Goal: Task Accomplishment & Management: Manage account settings

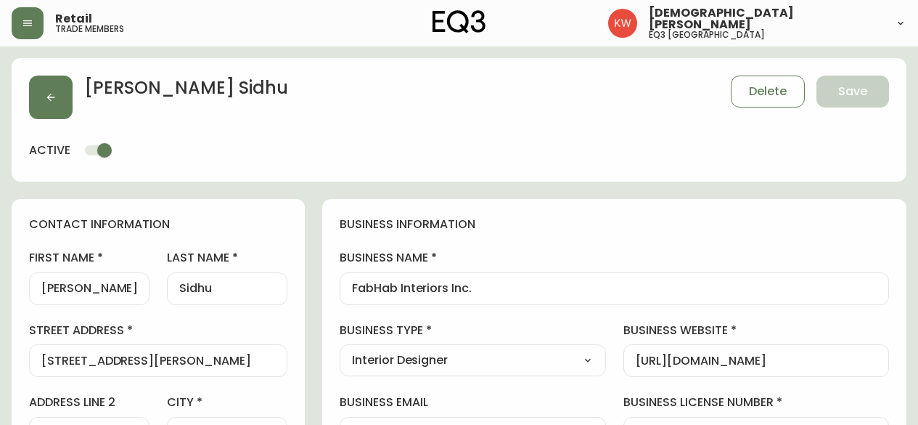
select select "AB"
select select "CA"
select select "CA_EN"
select select "Other"
select select "Interior Designer"
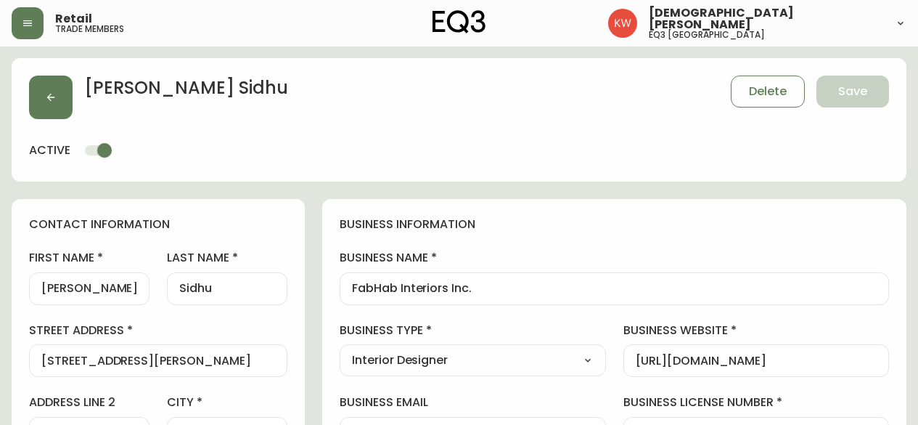
select select "cjw10z96m00006gs08l3o91tv"
select select "false"
click at [58, 103] on button "button" at bounding box center [51, 97] width 44 height 44
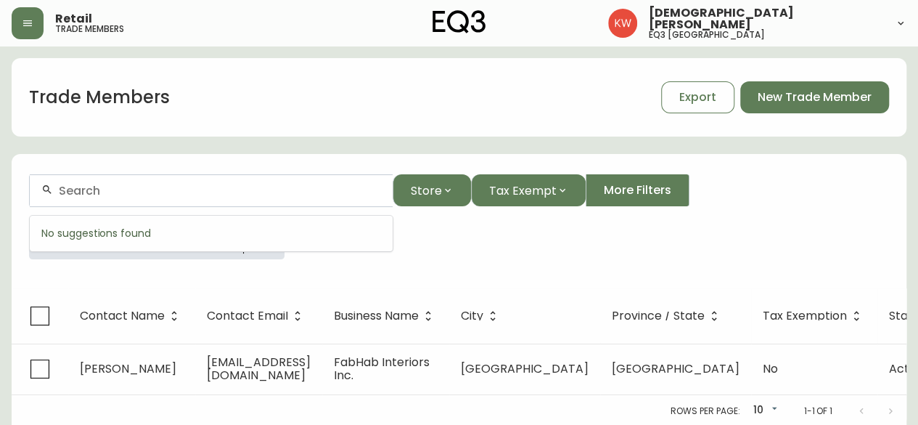
click at [293, 192] on input "text" at bounding box center [220, 191] width 322 height 14
paste input "[EMAIL_ADDRESS][DOMAIN_NAME]"
type input "[EMAIL_ADDRESS][DOMAIN_NAME]"
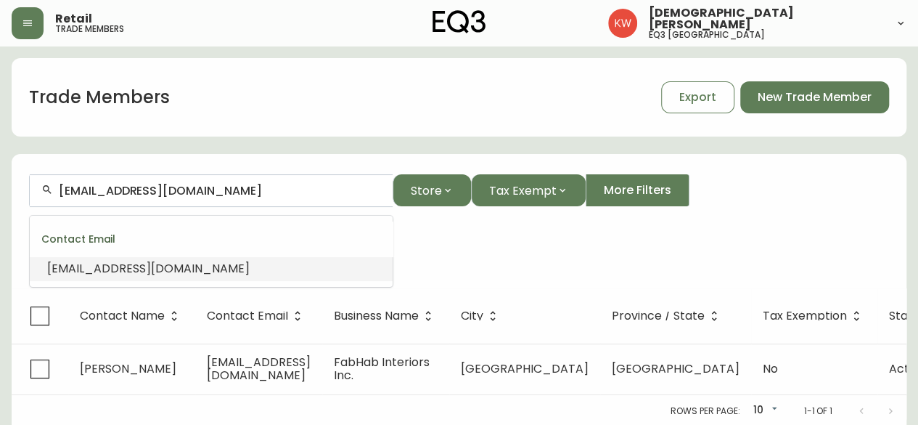
click at [213, 271] on span "[EMAIL_ADDRESS][DOMAIN_NAME]" at bounding box center [148, 268] width 203 height 17
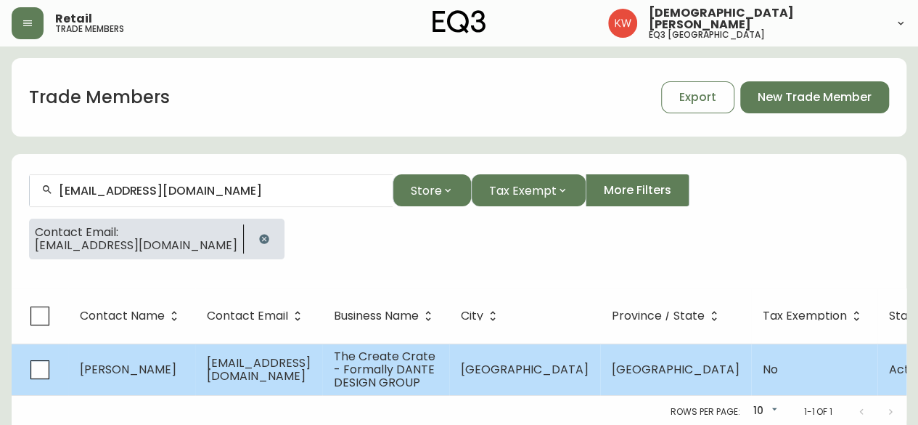
click at [201, 361] on td "[EMAIL_ADDRESS][DOMAIN_NAME]" at bounding box center [258, 369] width 127 height 52
select select "AB"
select select "CA"
select select "CA_EN"
select select "Other"
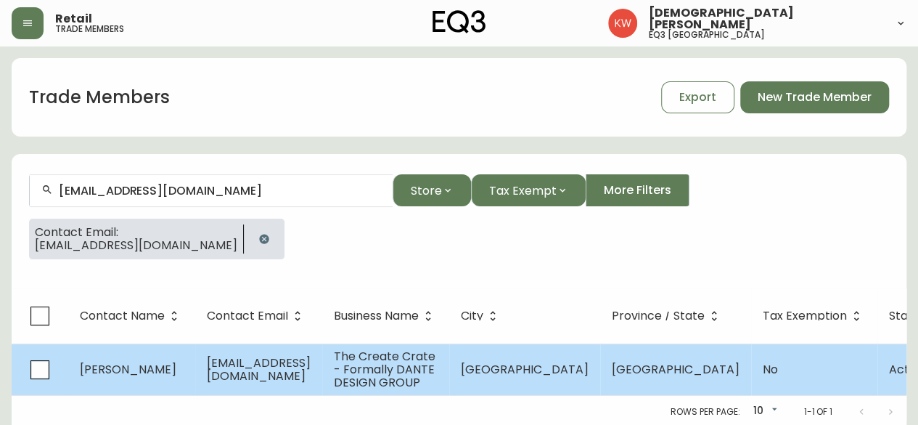
select select "Interior Designer"
select select "false"
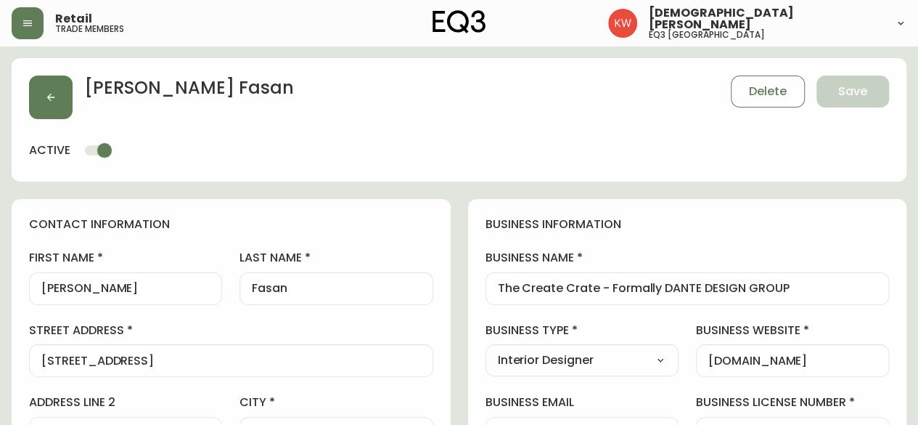
type input "EQ3 [GEOGRAPHIC_DATA]"
select select "cjw10z96m00006gs08l3o91tv"
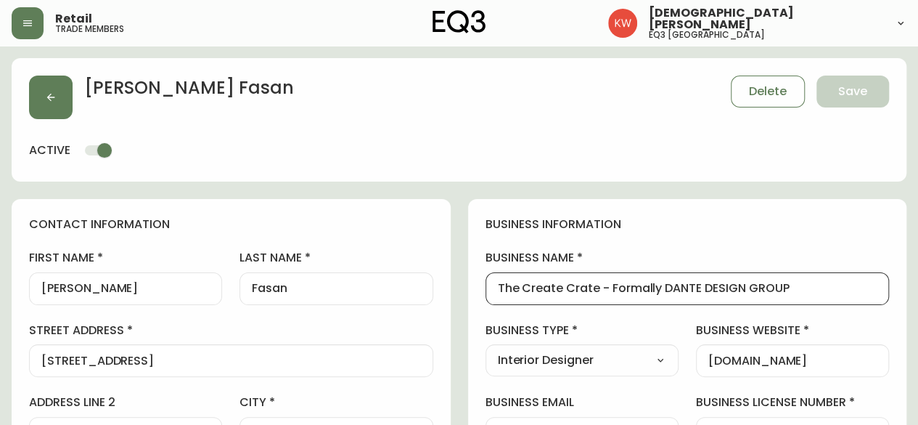
drag, startPoint x: 822, startPoint y: 286, endPoint x: 498, endPoint y: 264, distance: 324.5
click at [498, 264] on div "business name The Create Crate - Formally DANTE DESIGN GROUP" at bounding box center [688, 277] width 404 height 54
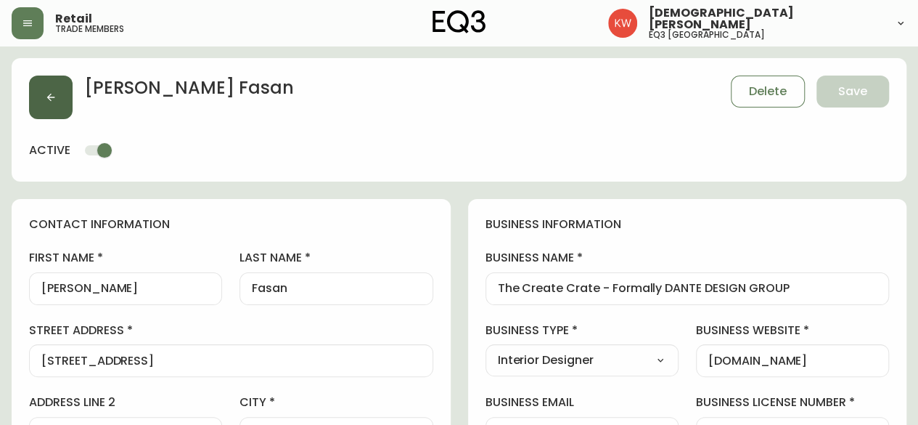
click at [54, 91] on icon "button" at bounding box center [51, 97] width 12 height 12
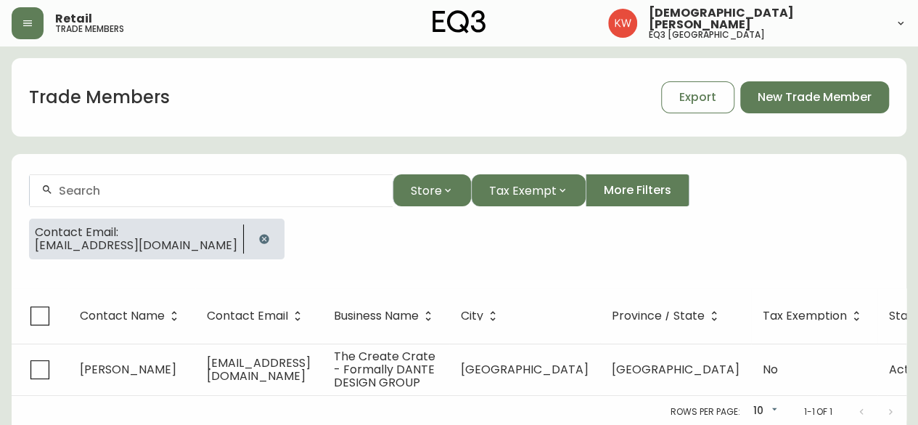
drag, startPoint x: 234, startPoint y: 237, endPoint x: 218, endPoint y: 208, distance: 33.1
click at [259, 237] on icon "button" at bounding box center [263, 238] width 9 height 9
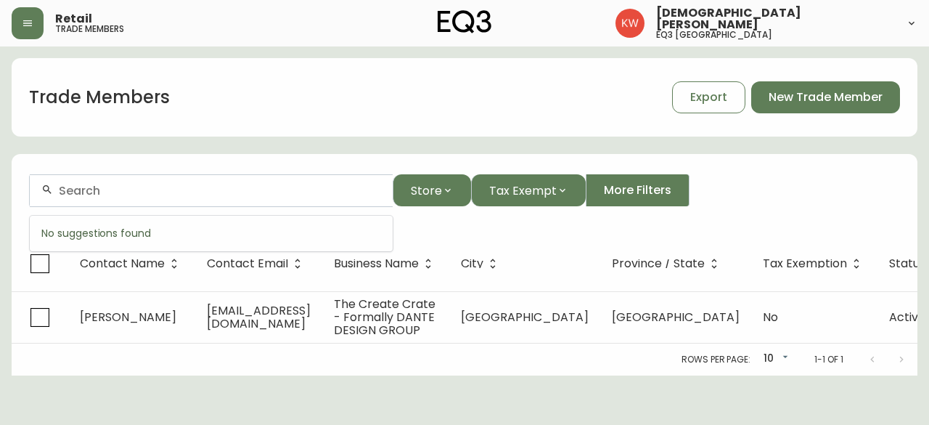
click at [214, 192] on input "text" at bounding box center [220, 191] width 322 height 14
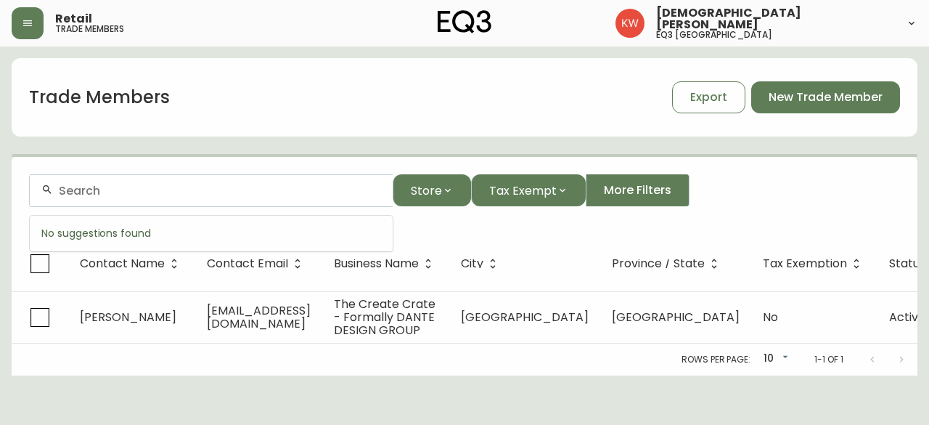
paste input "[EMAIL_ADDRESS][DOMAIN_NAME]"
type input "[EMAIL_ADDRESS][DOMAIN_NAME]"
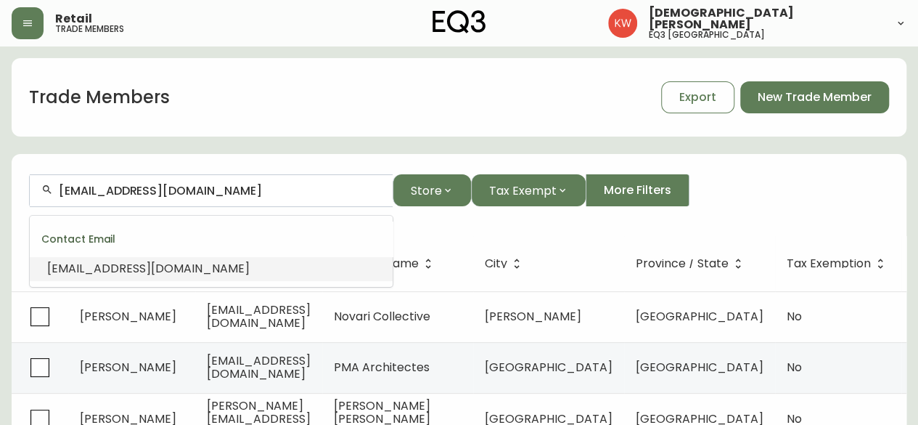
click at [163, 262] on span "[EMAIL_ADDRESS][DOMAIN_NAME]" at bounding box center [148, 268] width 203 height 17
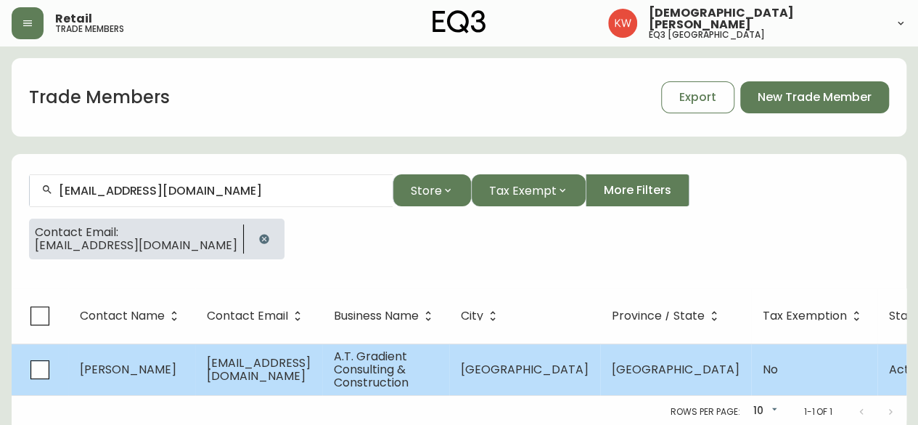
click at [409, 369] on span "A.T. Gradient Consulting & Construction" at bounding box center [371, 369] width 75 height 43
select select "AB"
select select "CA"
select select "CA_EN"
select select "Other"
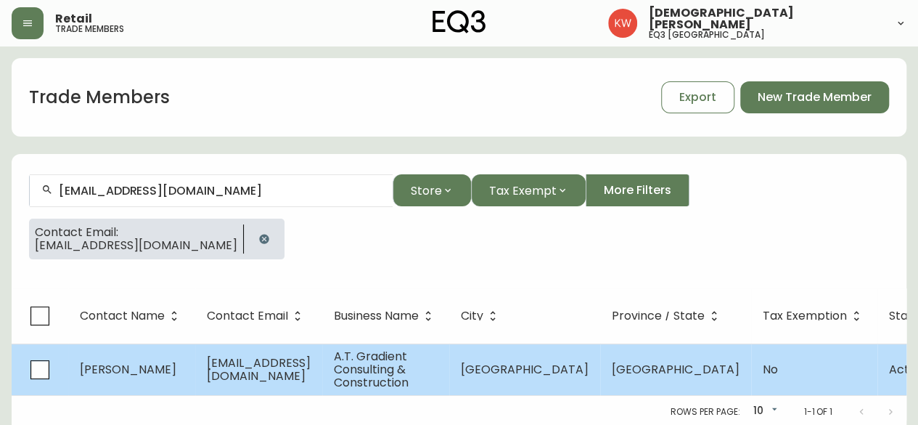
select select "Other"
select select "false"
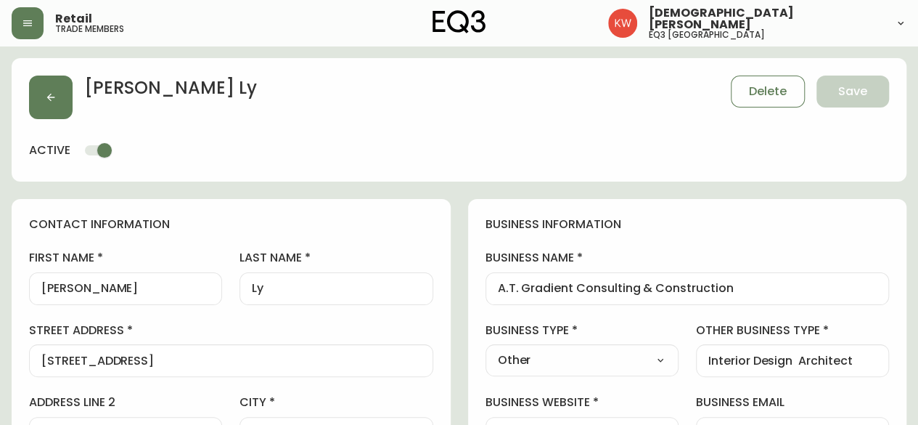
type input "EQ3 [GEOGRAPHIC_DATA]"
select select "cjw10z96m00006gs08l3o91tv"
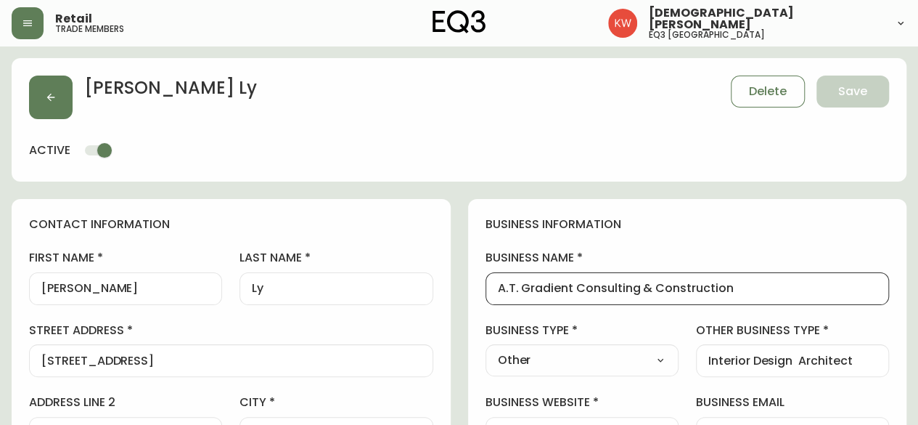
drag, startPoint x: 777, startPoint y: 293, endPoint x: 459, endPoint y: 288, distance: 318.0
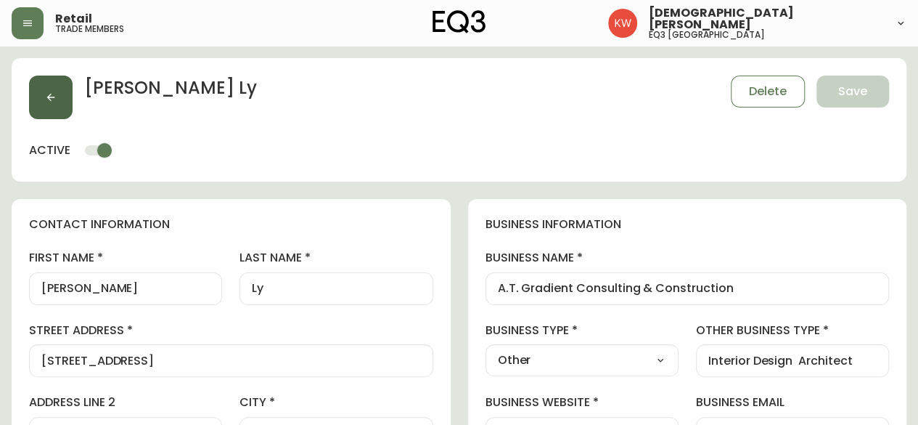
click at [54, 95] on icon "button" at bounding box center [51, 97] width 12 height 12
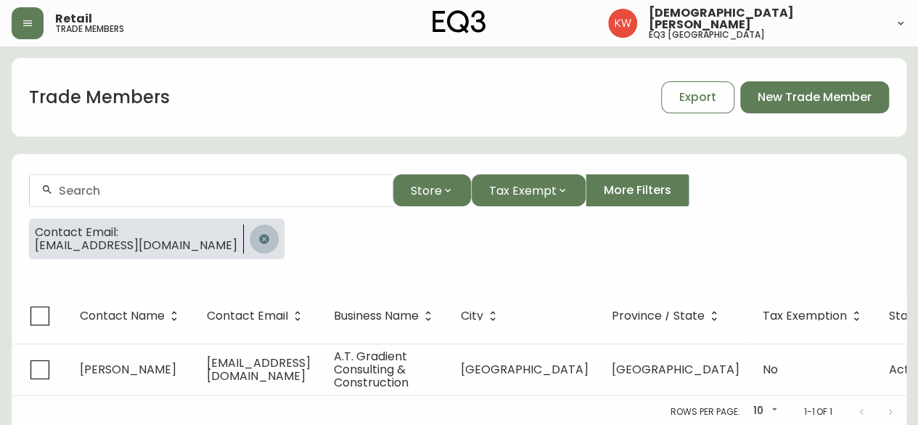
click at [259, 236] on icon "button" at bounding box center [263, 238] width 9 height 9
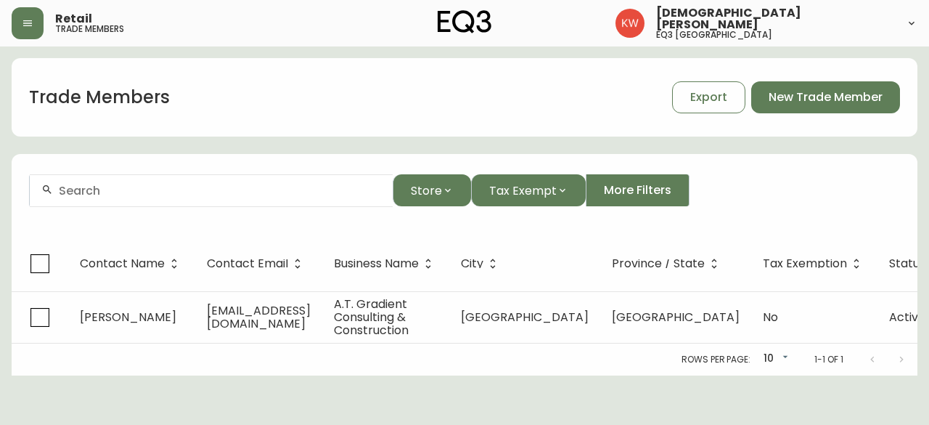
click at [203, 195] on input "text" at bounding box center [220, 191] width 322 height 14
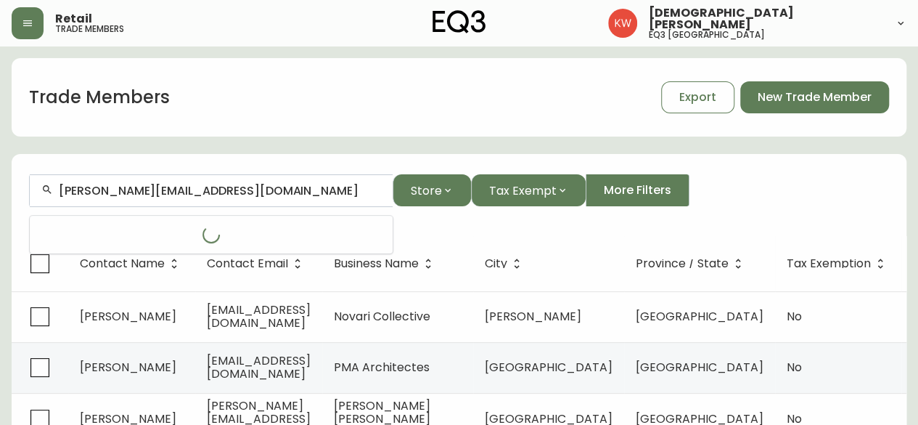
type input "[PERSON_NAME][EMAIL_ADDRESS][DOMAIN_NAME]"
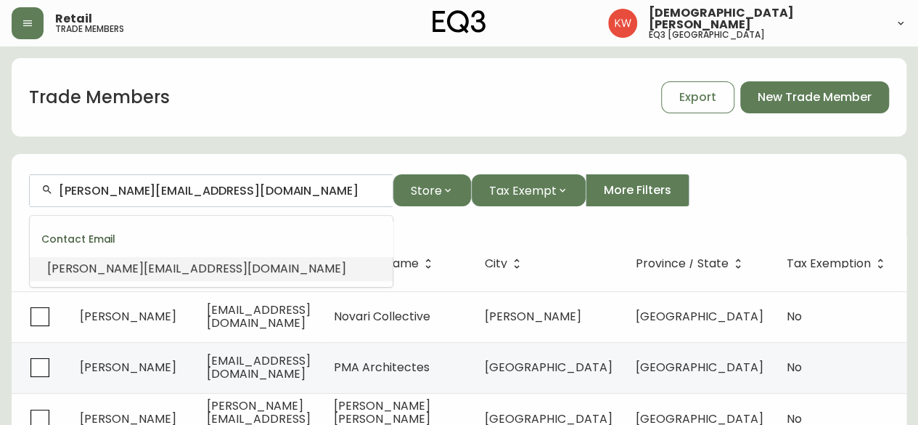
click at [190, 272] on span "[PERSON_NAME][EMAIL_ADDRESS][DOMAIN_NAME]" at bounding box center [196, 268] width 299 height 17
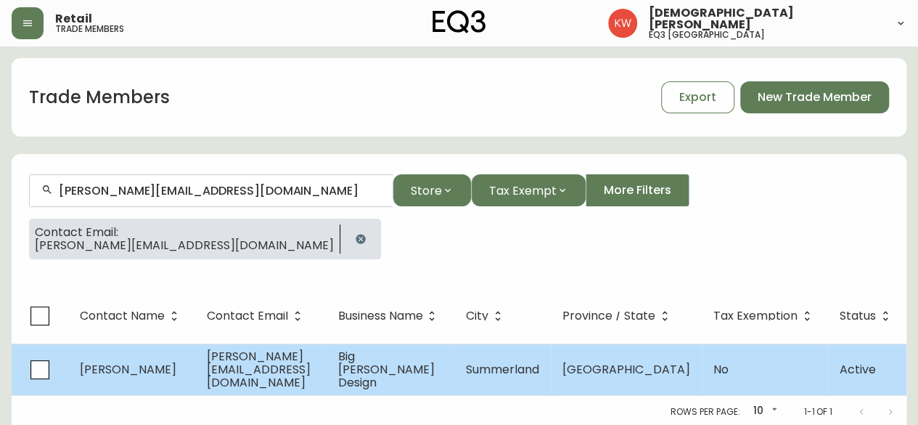
click at [161, 375] on td "[PERSON_NAME]" at bounding box center [131, 369] width 127 height 52
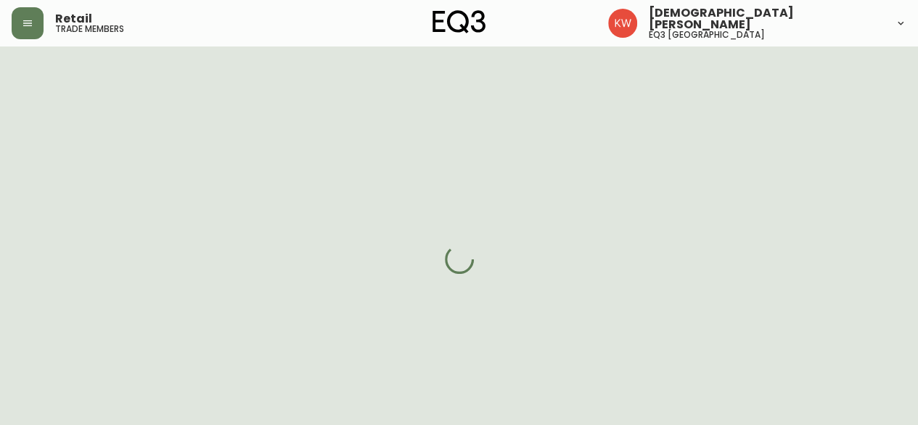
select select "BC"
select select "CA"
select select "CA_EN"
select select "Social Media"
select select "Interior Designer"
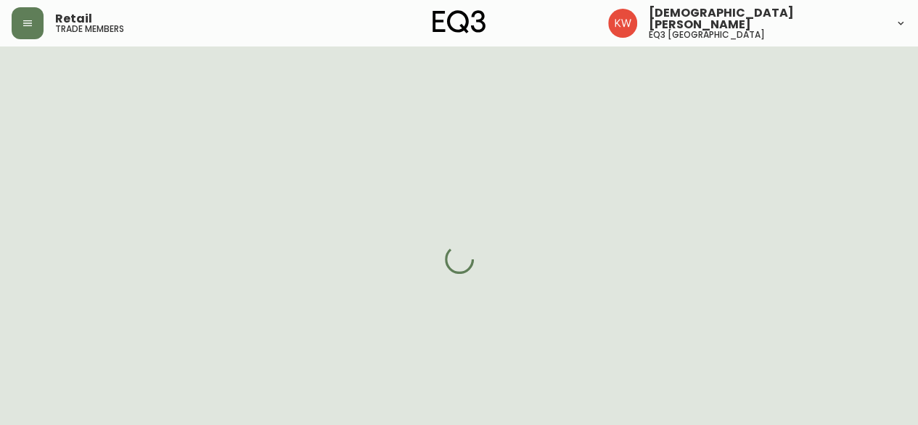
select select "cjw10z96p001r6gs00juufhhe"
select select "false"
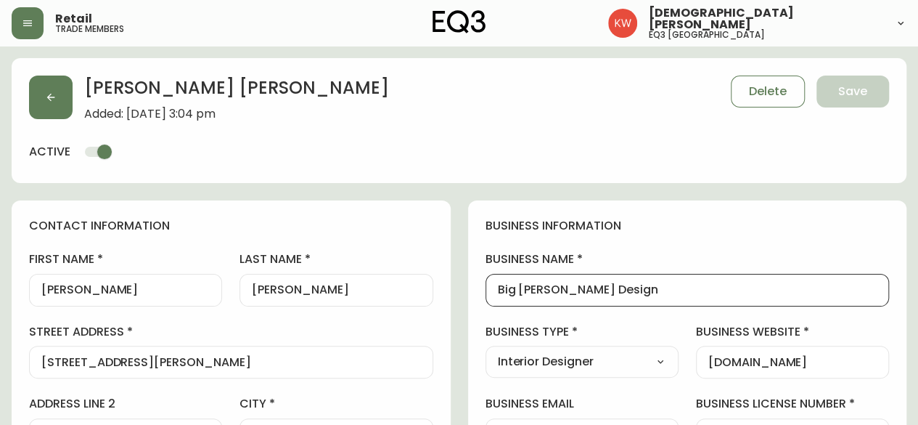
drag, startPoint x: 579, startPoint y: 288, endPoint x: 466, endPoint y: 288, distance: 113.2
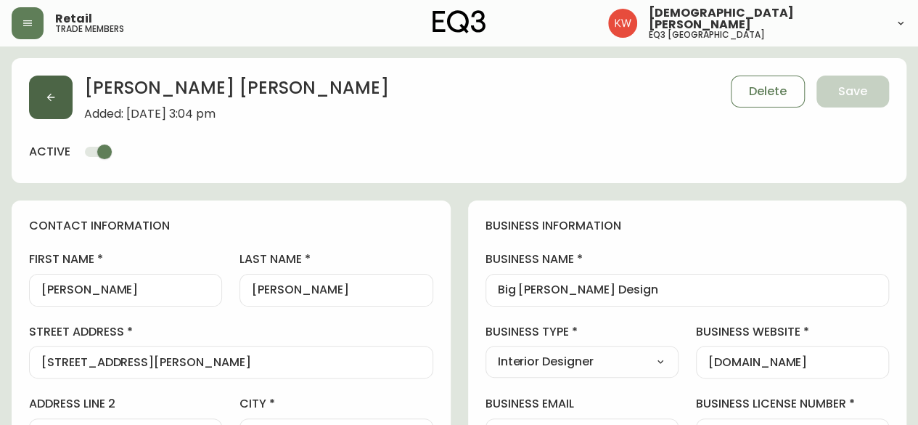
click at [46, 90] on button "button" at bounding box center [51, 97] width 44 height 44
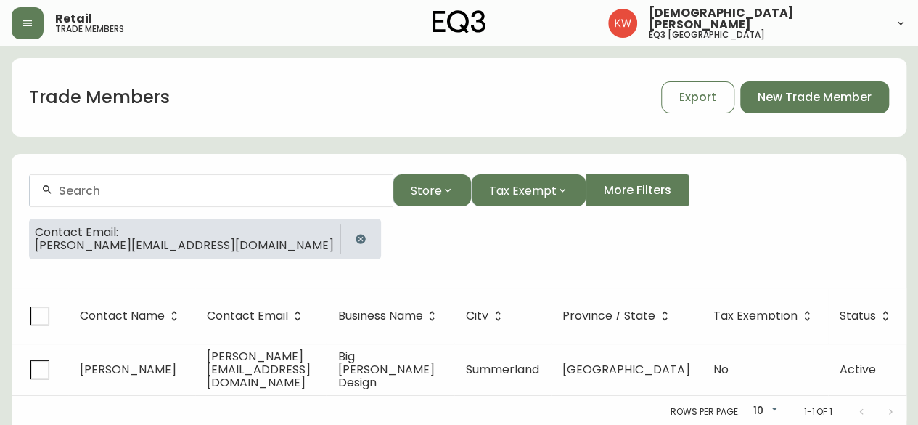
click at [356, 236] on icon "button" at bounding box center [360, 238] width 9 height 9
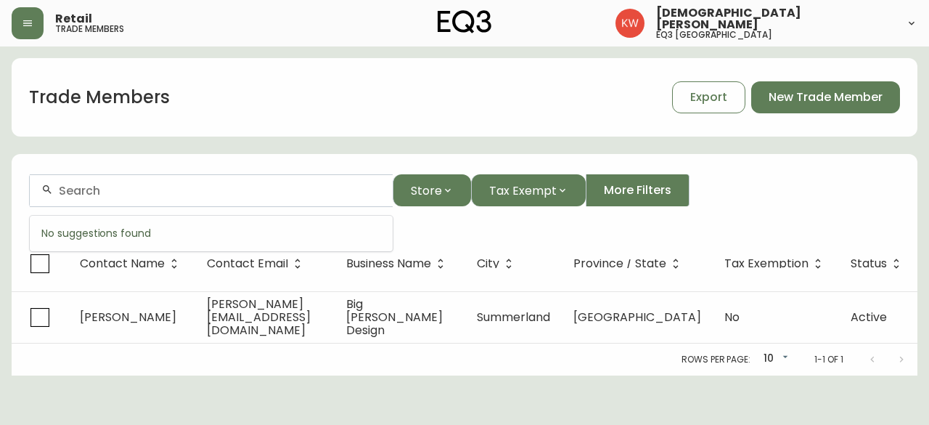
click at [231, 189] on input "text" at bounding box center [220, 191] width 322 height 14
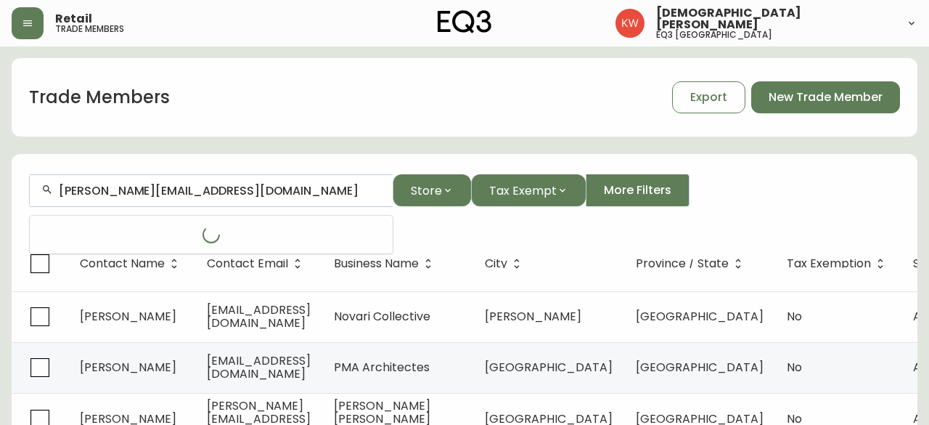
type input "[PERSON_NAME][EMAIL_ADDRESS][DOMAIN_NAME]"
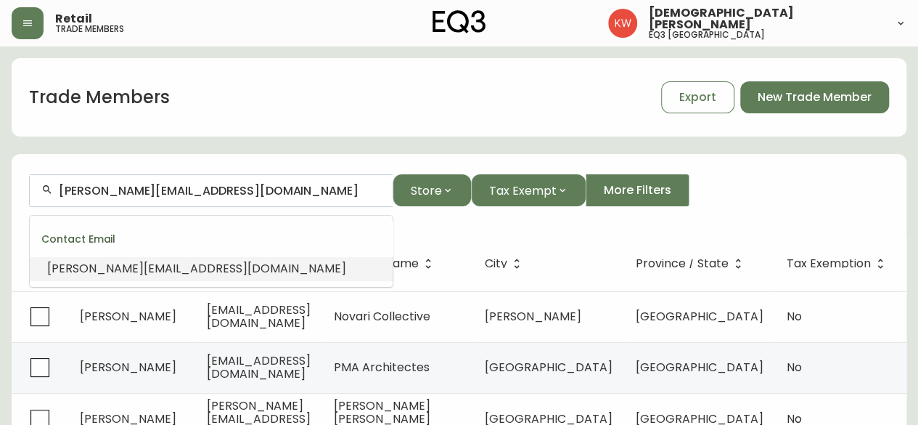
click at [185, 268] on span "[PERSON_NAME][EMAIL_ADDRESS][DOMAIN_NAME]" at bounding box center [196, 268] width 299 height 17
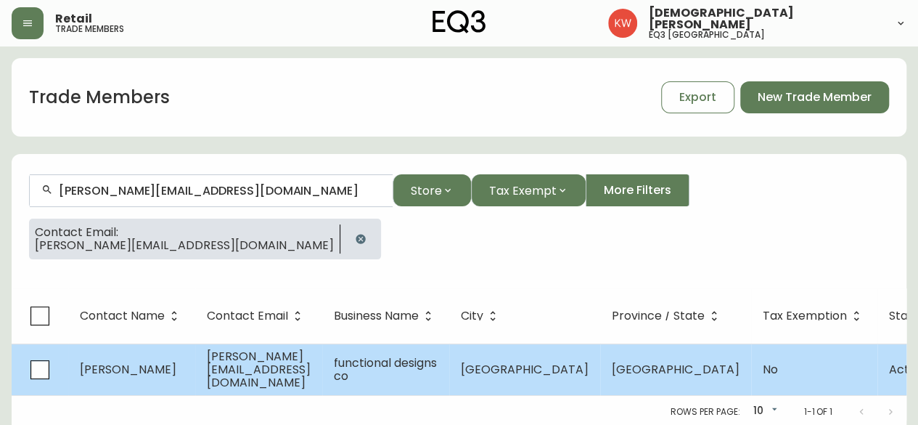
click at [190, 369] on td "[PERSON_NAME]" at bounding box center [131, 369] width 127 height 52
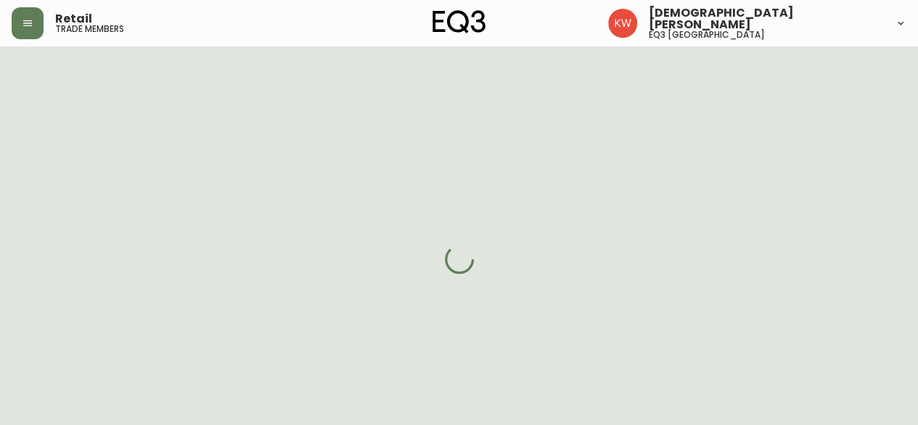
select select "AB"
select select "CA"
select select "CA_EN"
select select "Other"
select select "Interior Designer"
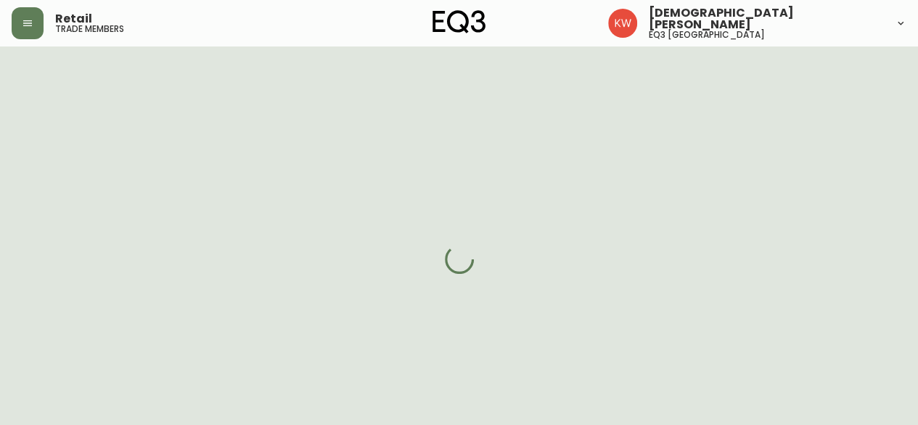
select select "false"
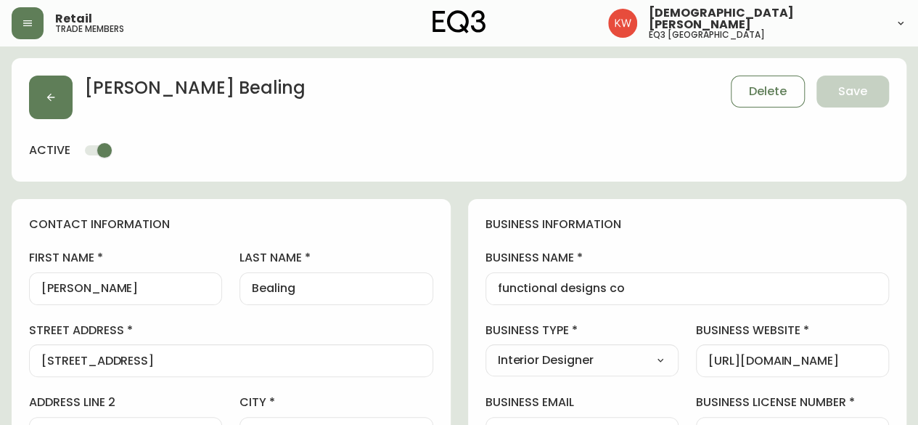
type input "EQ3 [GEOGRAPHIC_DATA]"
select select "cjw10z96m00006gs08l3o91tv"
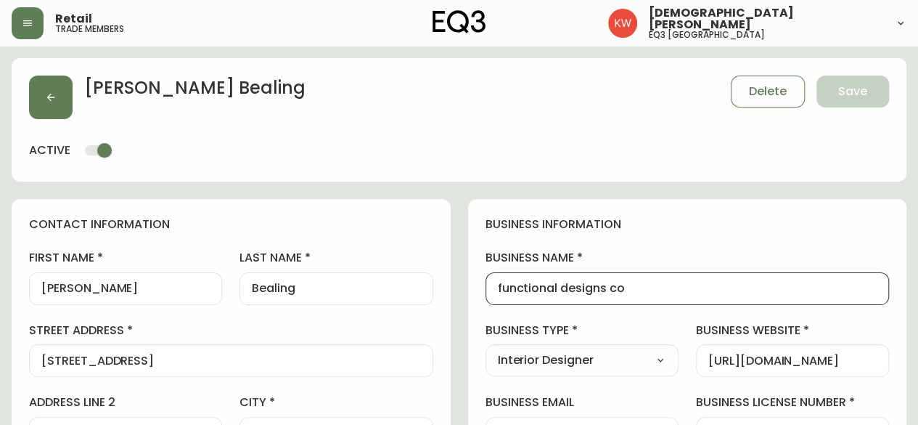
click at [662, 287] on input "functional designs co" at bounding box center [688, 289] width 380 height 14
click at [502, 290] on input "functional designs co" at bounding box center [688, 289] width 380 height 14
click at [569, 291] on input "Functional designs co" at bounding box center [688, 289] width 380 height 14
drag, startPoint x: 651, startPoint y: 288, endPoint x: 470, endPoint y: 282, distance: 180.9
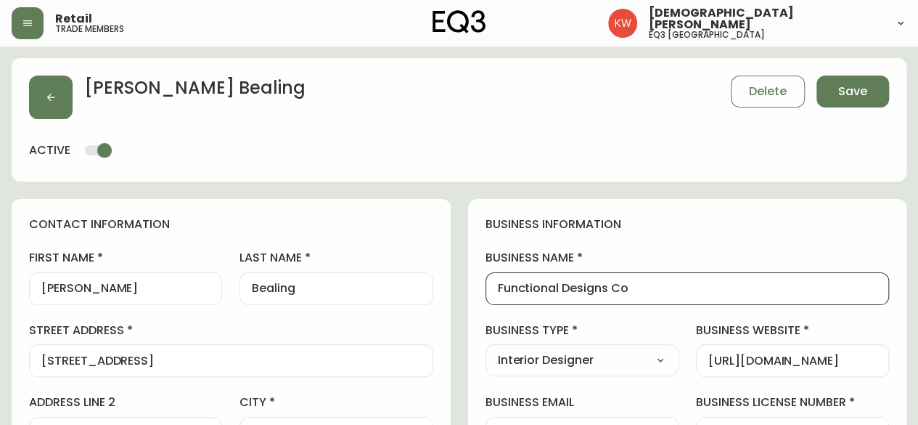
type input "Functional Designs Co"
click at [41, 90] on button "button" at bounding box center [51, 97] width 44 height 44
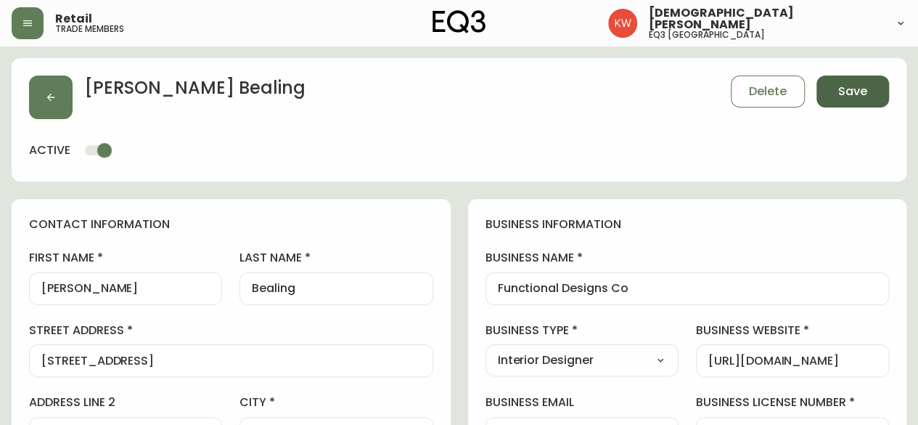
click at [867, 97] on span "Save" at bounding box center [852, 91] width 29 height 16
select select
type input "Other"
select select "Other"
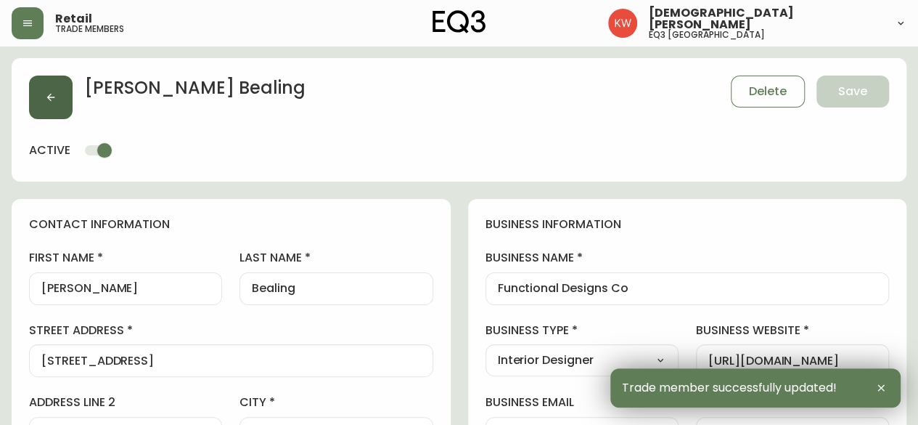
click at [43, 97] on button "button" at bounding box center [51, 97] width 44 height 44
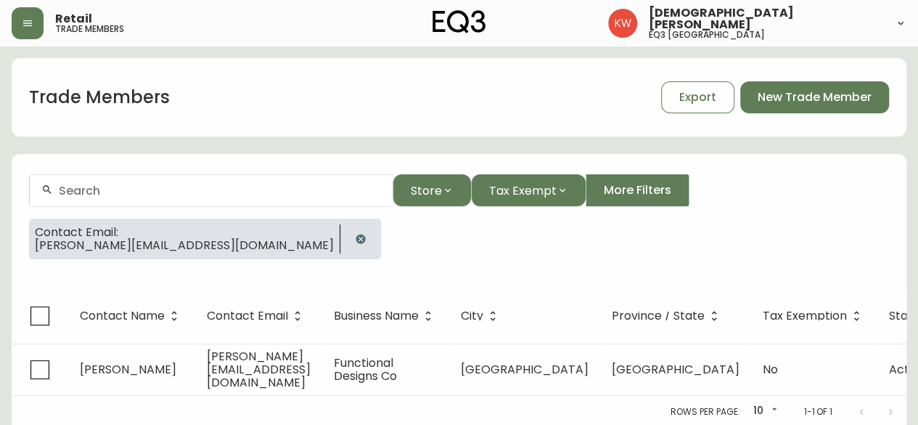
click at [356, 238] on icon "button" at bounding box center [360, 238] width 9 height 9
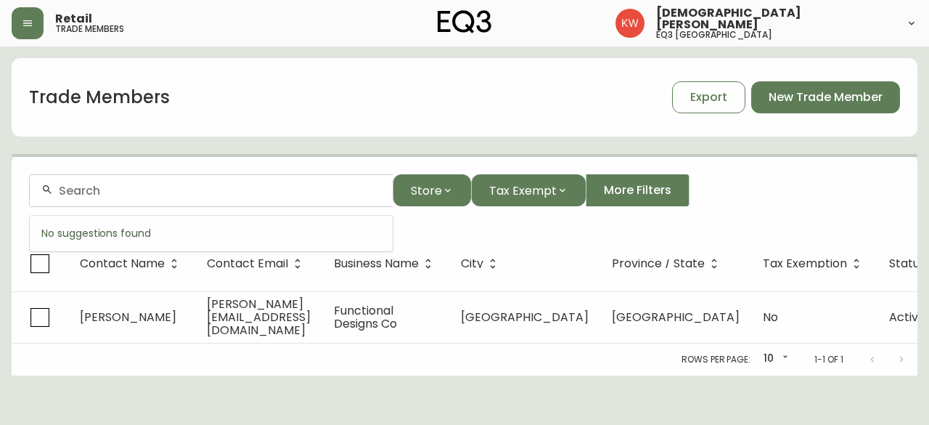
click at [202, 192] on input "text" at bounding box center [220, 191] width 322 height 14
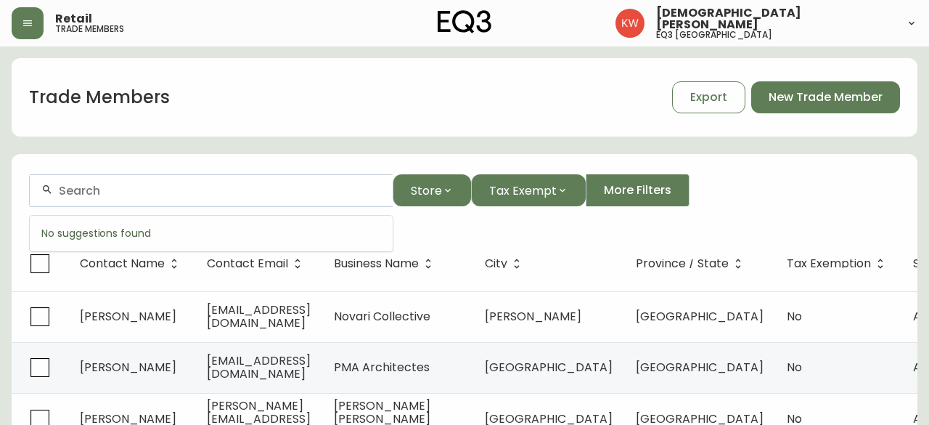
paste input "[EMAIL_ADDRESS][PERSON_NAME][DOMAIN_NAME]"
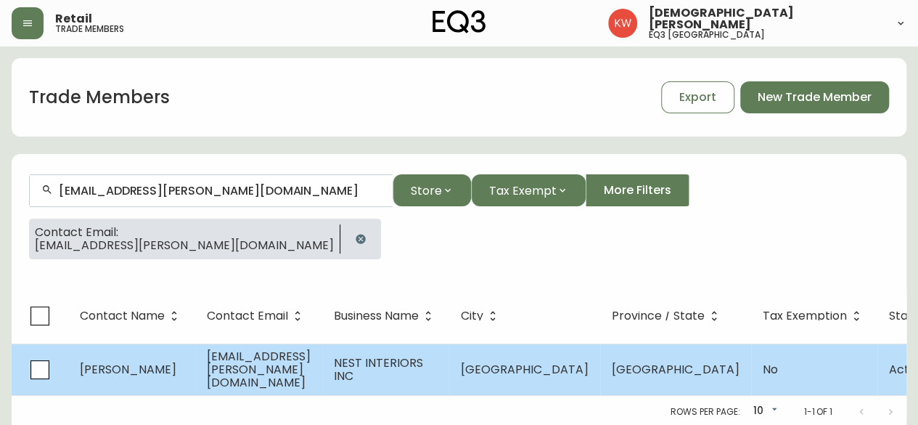
type input "[EMAIL_ADDRESS][PERSON_NAME][DOMAIN_NAME]"
click at [405, 387] on td "NEST INTERIORS INC" at bounding box center [385, 369] width 127 height 52
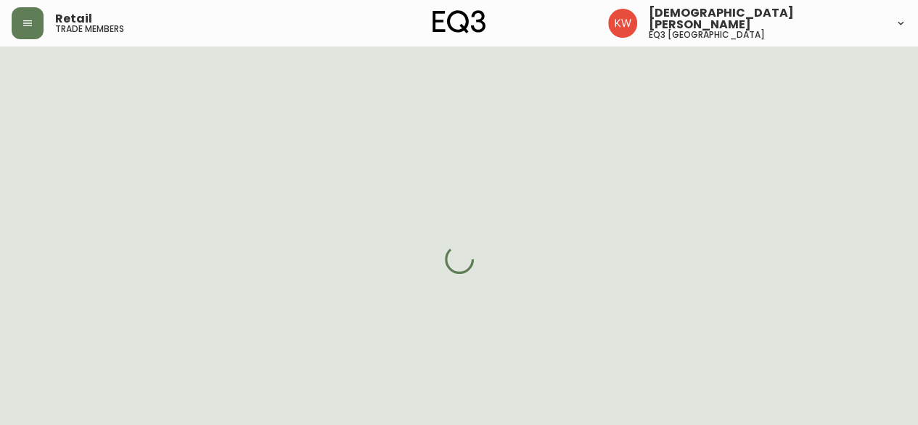
select select "AB"
select select "CA"
select select "CA_EN"
select select "Other"
select select "Interior Designer"
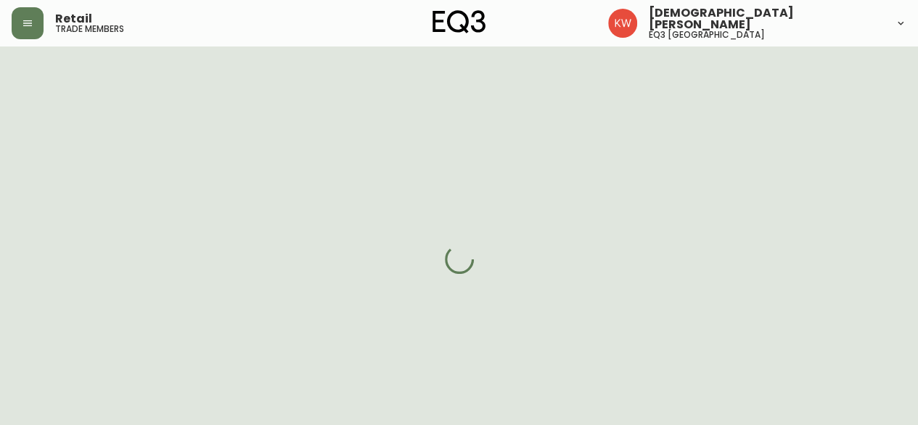
select select "cjw10z96m00006gs08l3o91tv"
select select "false"
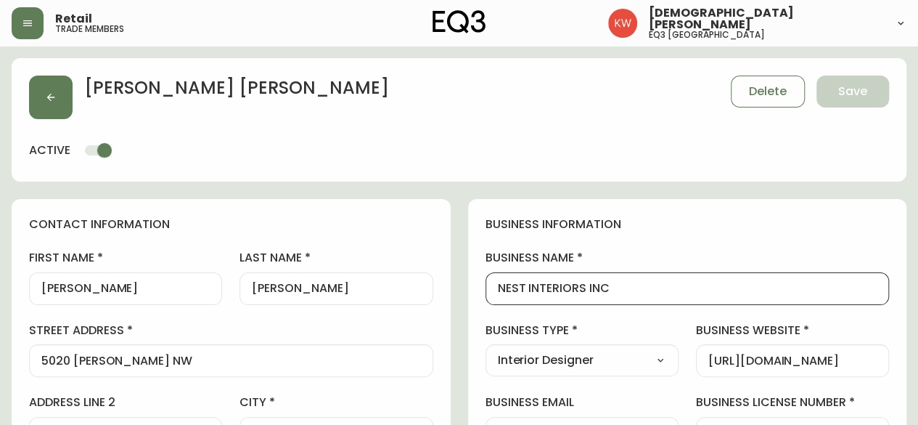
drag, startPoint x: 622, startPoint y: 285, endPoint x: 463, endPoint y: 274, distance: 159.3
drag, startPoint x: 626, startPoint y: 291, endPoint x: 471, endPoint y: 283, distance: 154.8
type input "Nest Interiors Inc"
